Goal: Check status: Check status

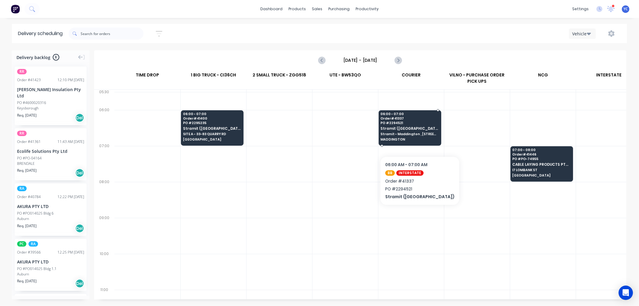
click at [406, 138] on span "MADDINGTON" at bounding box center [410, 139] width 58 height 4
click at [406, 138] on body "dashboard products sales purchasing productivity dashboard products Product Cat…" at bounding box center [319, 153] width 639 height 306
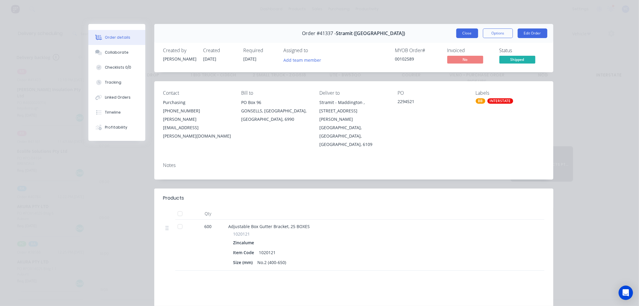
click at [468, 31] on button "Close" at bounding box center [467, 33] width 22 height 10
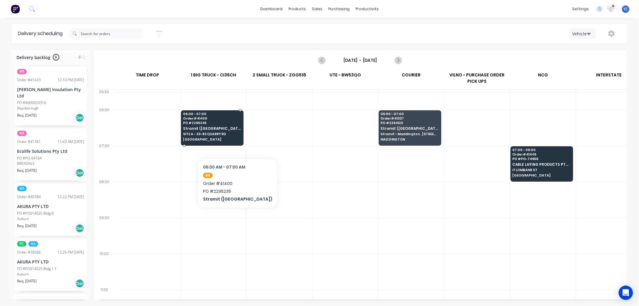
click at [224, 140] on span "[GEOGRAPHIC_DATA]" at bounding box center [212, 139] width 58 height 4
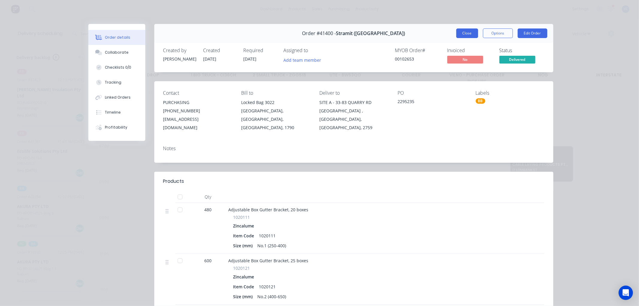
click at [467, 34] on button "Close" at bounding box center [467, 33] width 22 height 10
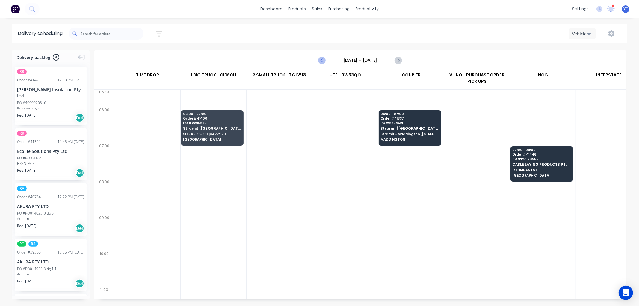
click at [321, 61] on icon "Previous page" at bounding box center [322, 60] width 7 height 7
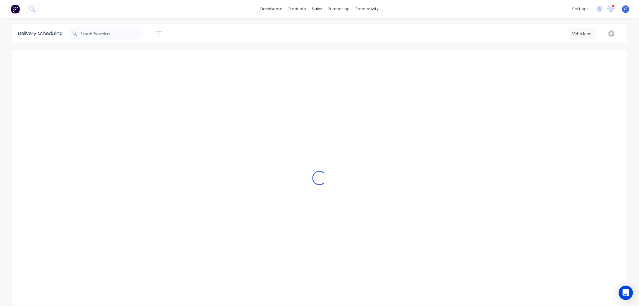
type input "[DATE] - [DATE]"
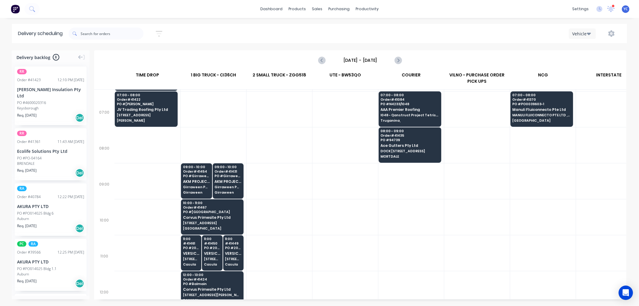
scroll to position [66, 0]
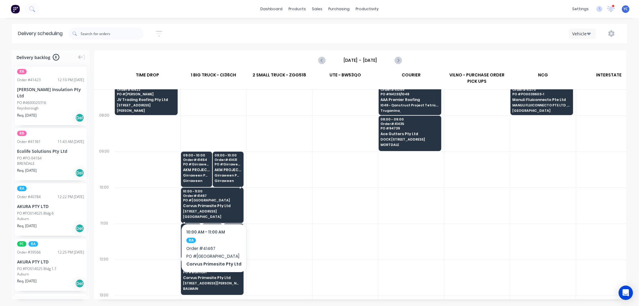
click at [205, 199] on span "PO # [GEOGRAPHIC_DATA]" at bounding box center [212, 200] width 58 height 4
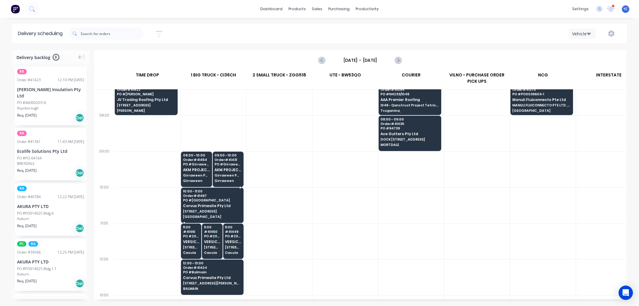
click at [205, 199] on span "PO # [GEOGRAPHIC_DATA]" at bounding box center [212, 200] width 58 height 4
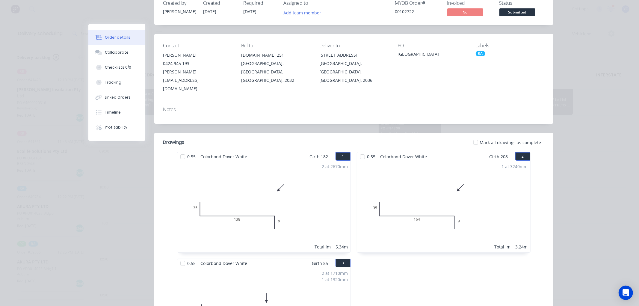
scroll to position [0, 0]
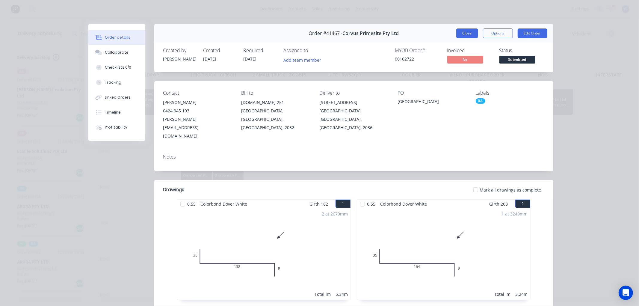
click at [461, 35] on button "Close" at bounding box center [467, 33] width 22 height 10
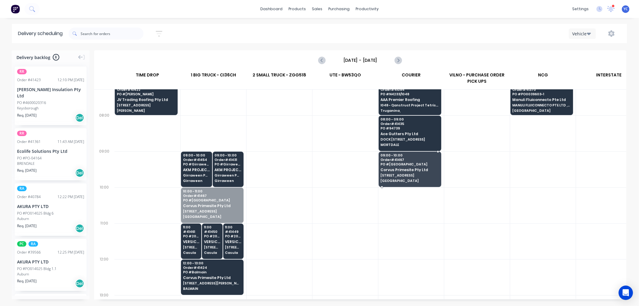
drag, startPoint x: 212, startPoint y: 207, endPoint x: 414, endPoint y: 178, distance: 204.4
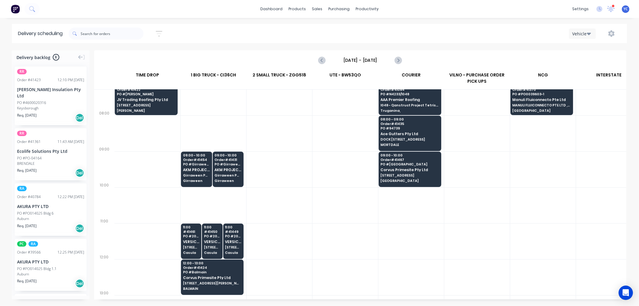
scroll to position [100, 0]
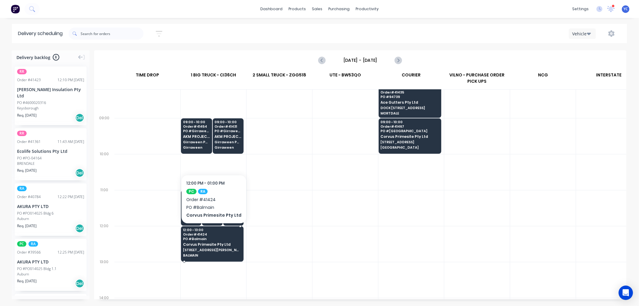
click at [212, 243] on span "Corvus Primesite Pty Ltd" at bounding box center [212, 244] width 58 height 4
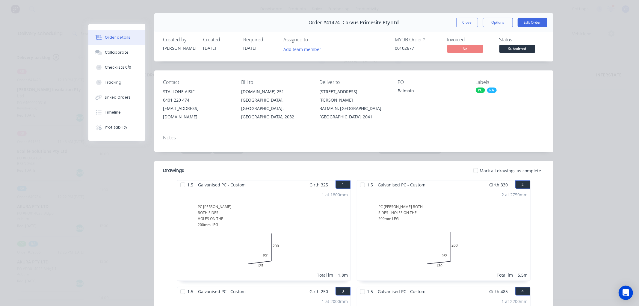
scroll to position [0, 0]
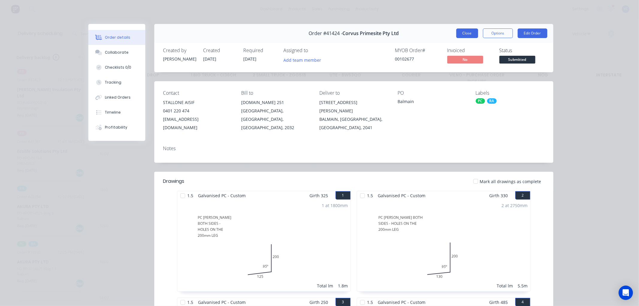
click at [463, 32] on button "Close" at bounding box center [467, 33] width 22 height 10
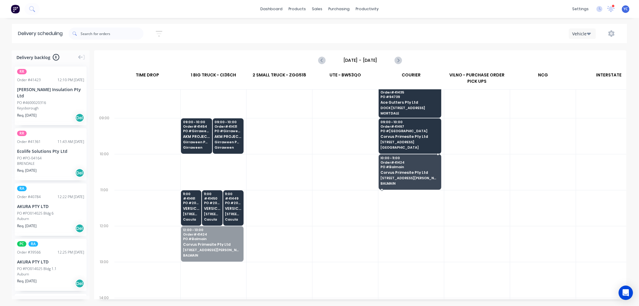
drag, startPoint x: 207, startPoint y: 246, endPoint x: 389, endPoint y: 176, distance: 194.9
